Goal: Navigation & Orientation: Go to known website

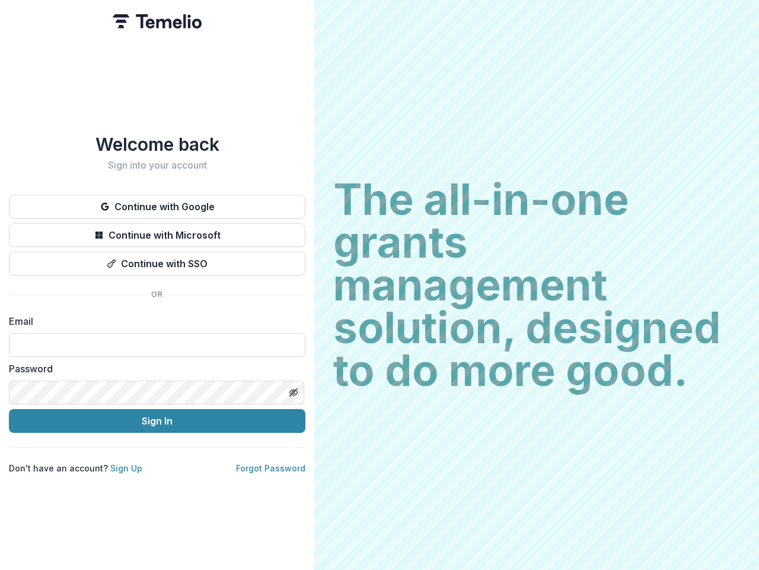
click at [380, 285] on h2 "The all-in-one grants management solution, designed to do more good." at bounding box center [536, 285] width 407 height 214
click at [157, 202] on button "Continue with Google" at bounding box center [157, 207] width 297 height 24
click at [157, 230] on button "Continue with Microsoft" at bounding box center [157, 235] width 297 height 24
click at [157, 259] on button "Continue with SSO" at bounding box center [157, 264] width 297 height 24
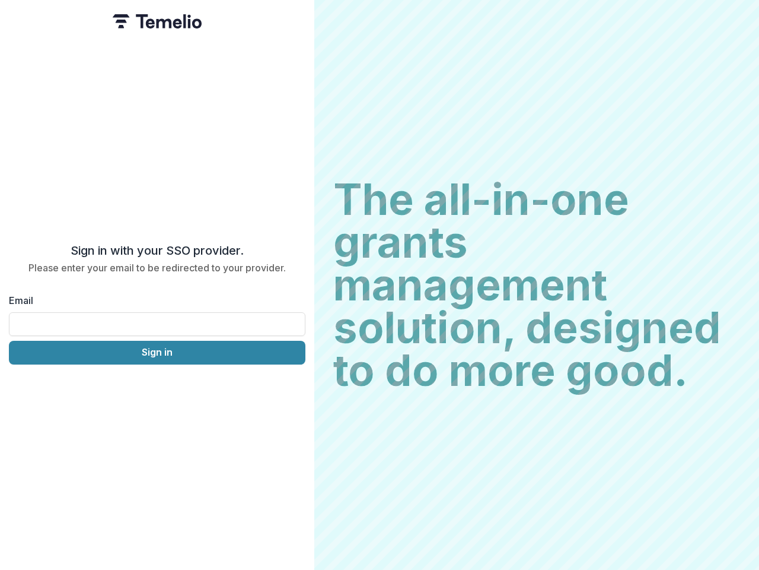
click at [293, 387] on div "Sign in with your SSO provider. Please enter your email to be redirected to you…" at bounding box center [157, 285] width 314 height 570
